Goal: Check status: Check status

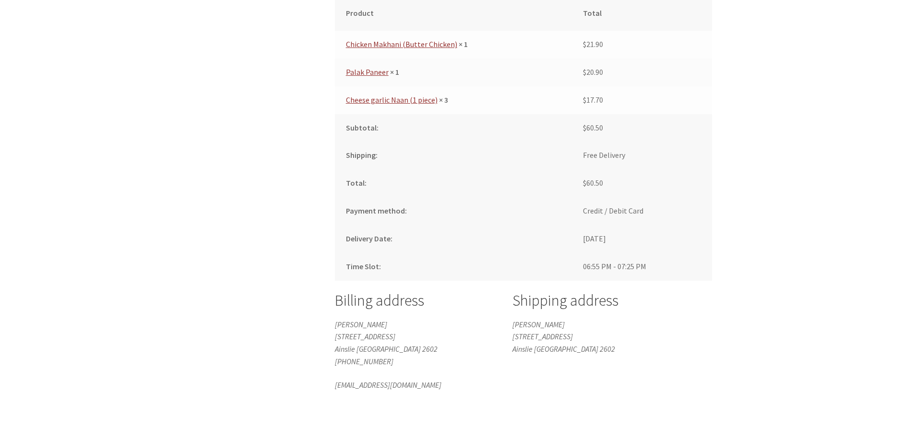
click at [729, 290] on div "Order received Thank you. Your order has been received. Order number: 8693 Date…" at bounding box center [457, 89] width 551 height 756
click at [728, 292] on div "Order received Thank you. Your order has been received. Order number: 8693 Date…" at bounding box center [457, 89] width 551 height 756
click at [705, 270] on td "06:55 PM - 07:25 PM" at bounding box center [642, 267] width 141 height 28
click at [821, 363] on div "Order received Thank you. Your order has been received. Order number: 8693 Date…" at bounding box center [457, 89] width 914 height 756
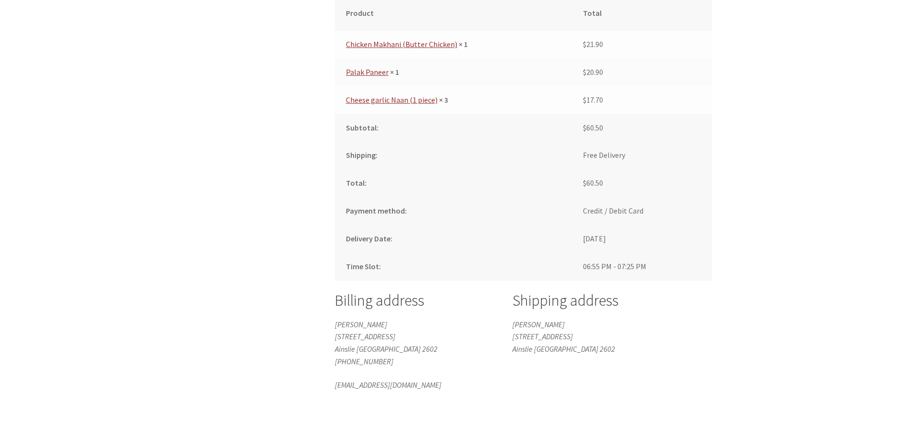
click at [745, 296] on div "Order received Thank you. Your order has been received. Order number: 8693 Date…" at bounding box center [457, 89] width 914 height 756
click at [742, 291] on div "Order received Thank you. Your order has been received. Order number: 8693 Date…" at bounding box center [457, 89] width 914 height 756
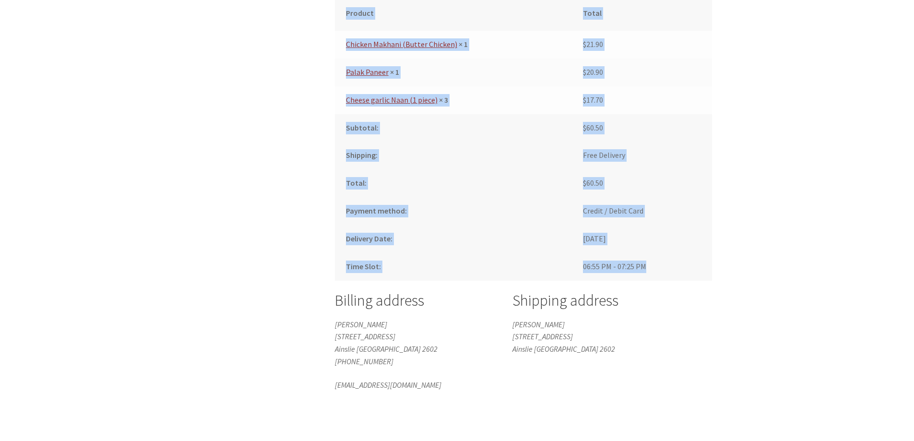
drag, startPoint x: 711, startPoint y: 279, endPoint x: 702, endPoint y: 278, distance: 8.7
click at [702, 278] on div "Order received Thank you. Your order has been received. Order number: 8693 Date…" at bounding box center [457, 89] width 551 height 756
click at [711, 279] on td "06:55 PM - 07:25 PM" at bounding box center [642, 267] width 141 height 28
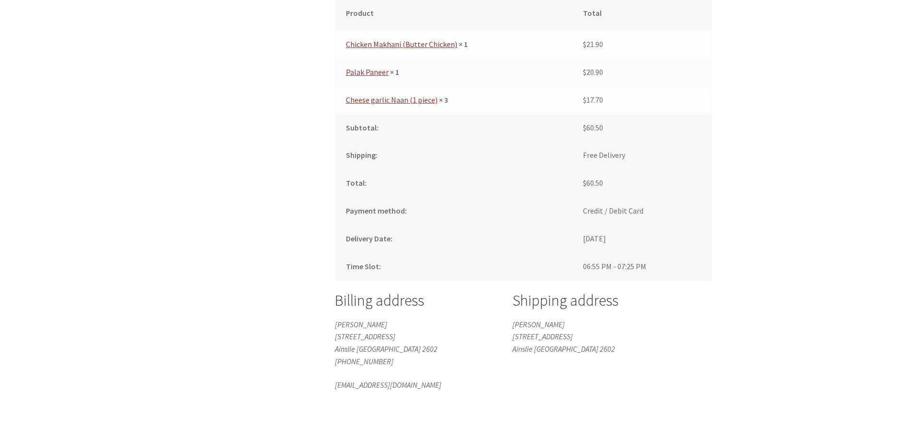
click at [723, 283] on div "Order received Thank you. Your order has been received. Order number: 8693 Date…" at bounding box center [457, 89] width 551 height 756
click at [737, 250] on div "Order received Thank you. Your order has been received. Order number: 8693 Date…" at bounding box center [457, 89] width 914 height 756
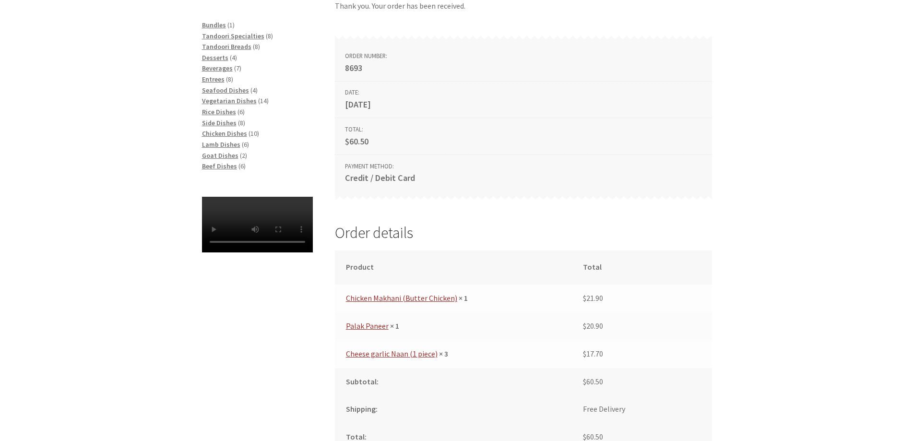
scroll to position [96, 0]
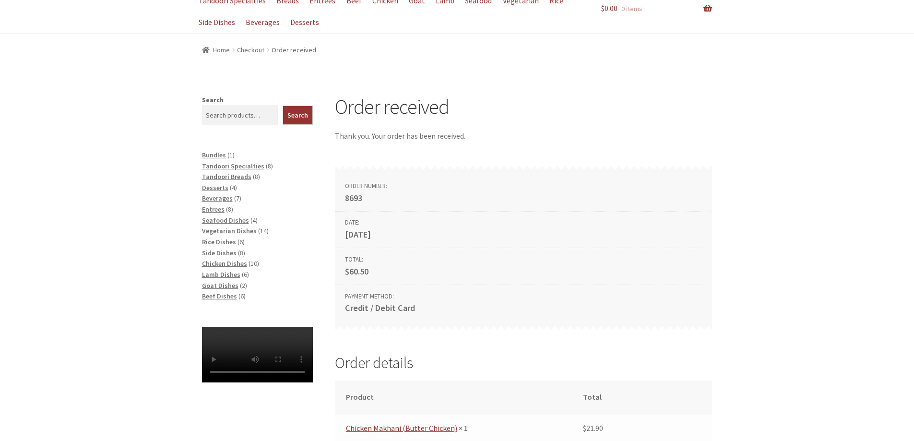
drag, startPoint x: 695, startPoint y: 144, endPoint x: 743, endPoint y: 206, distance: 77.6
click at [425, 204] on strong "8693" at bounding box center [523, 198] width 357 height 14
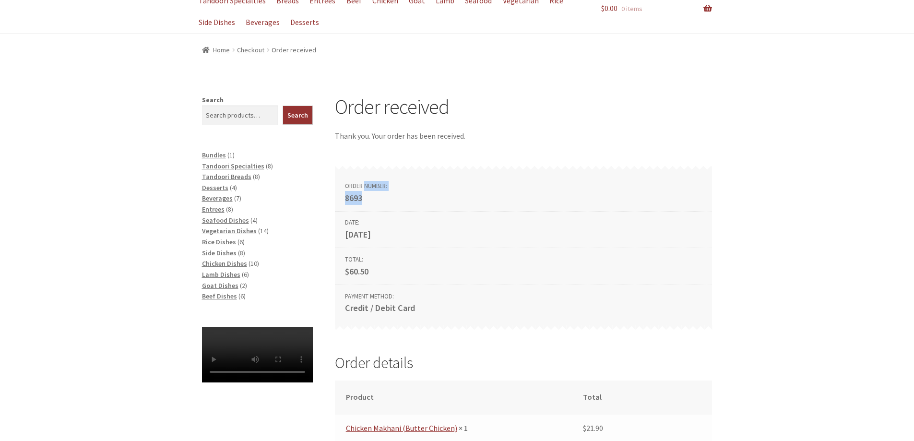
drag, startPoint x: 377, startPoint y: 201, endPoint x: 331, endPoint y: 189, distance: 47.5
click at [371, 202] on strong "8693" at bounding box center [523, 198] width 357 height 14
drag, startPoint x: 371, startPoint y: 202, endPoint x: 345, endPoint y: 188, distance: 29.9
click at [345, 188] on li "Order number: 8693" at bounding box center [523, 191] width 377 height 41
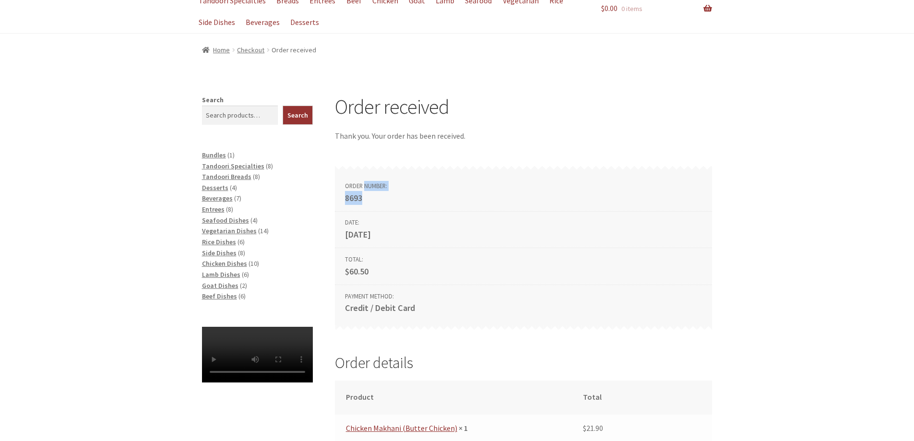
drag, startPoint x: 408, startPoint y: 235, endPoint x: 345, endPoint y: 223, distance: 63.5
click at [345, 223] on li "Date: [DATE]" at bounding box center [523, 230] width 377 height 37
drag, startPoint x: 373, startPoint y: 271, endPoint x: 341, endPoint y: 254, distance: 35.8
click at [341, 254] on li "Total: $ 60.50" at bounding box center [523, 266] width 377 height 37
drag, startPoint x: 426, startPoint y: 309, endPoint x: 345, endPoint y: 298, distance: 81.3
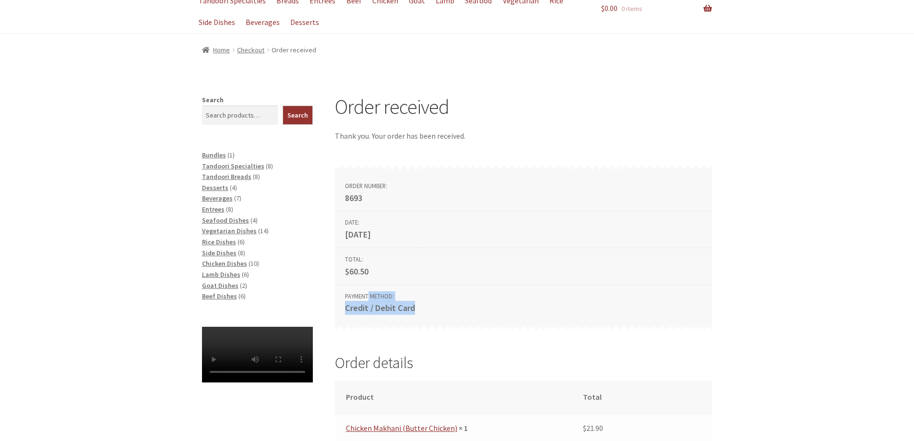
click at [345, 298] on li "Payment method: Credit / Debit Card" at bounding box center [523, 305] width 377 height 40
click at [460, 302] on strong "Credit / Debit Card" at bounding box center [523, 308] width 357 height 14
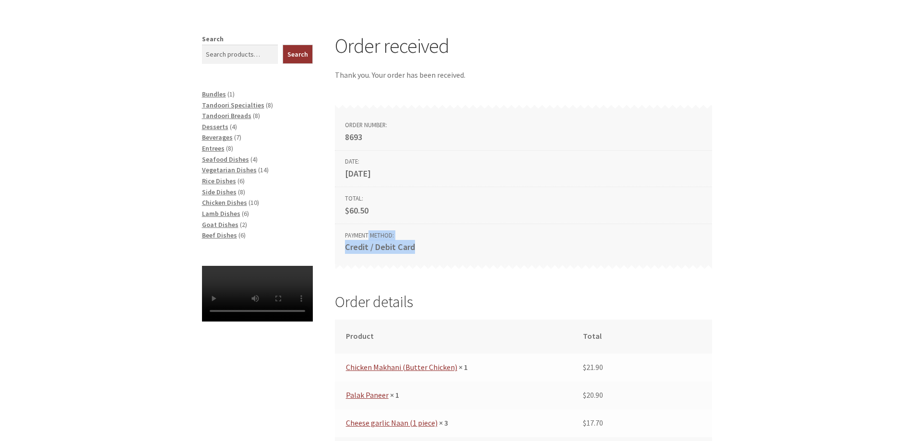
scroll to position [240, 0]
